Goal: Information Seeking & Learning: Check status

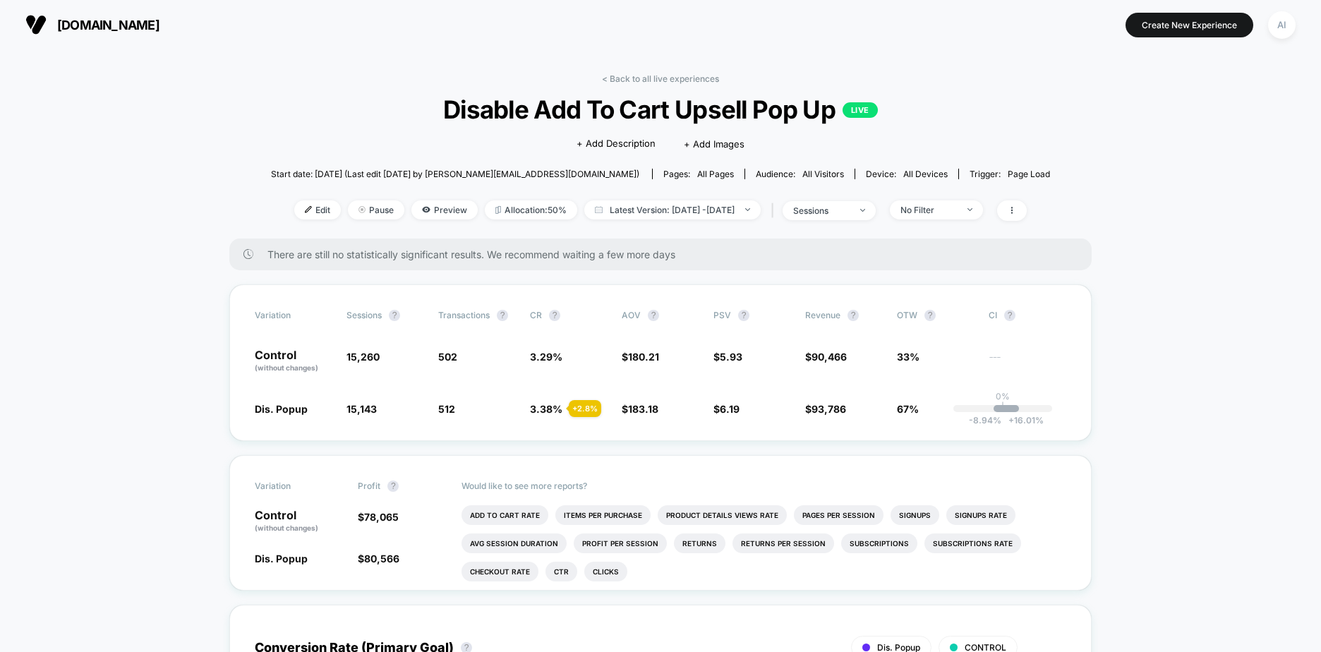
click at [663, 205] on span "Latest Version: [DATE] - [DATE]" at bounding box center [672, 209] width 176 height 19
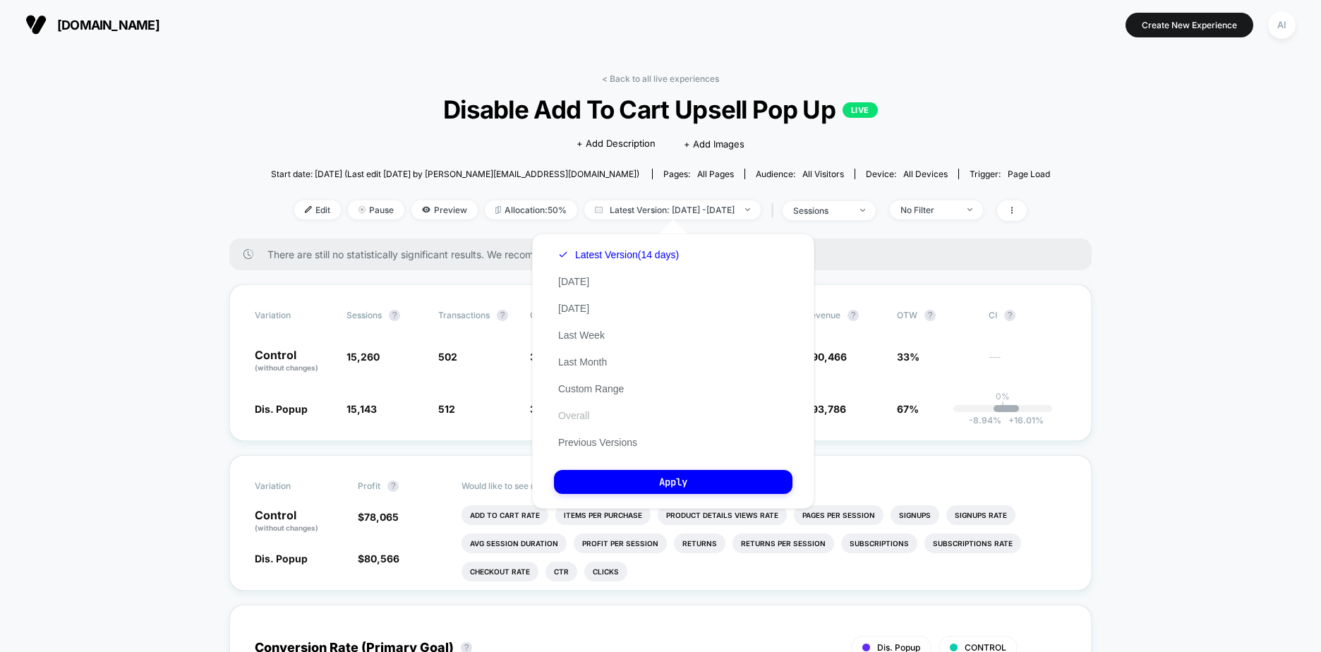
click at [593, 416] on button "Overall" at bounding box center [574, 415] width 40 height 13
click at [639, 475] on button "Apply" at bounding box center [673, 482] width 239 height 24
